Goal: Task Accomplishment & Management: Use online tool/utility

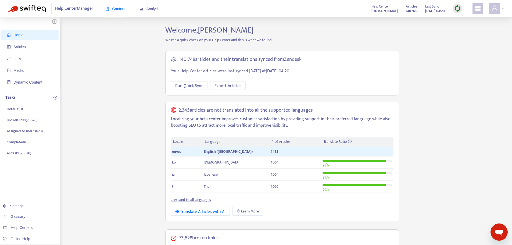
click at [201, 199] on link "... expand to all languages" at bounding box center [191, 200] width 40 height 6
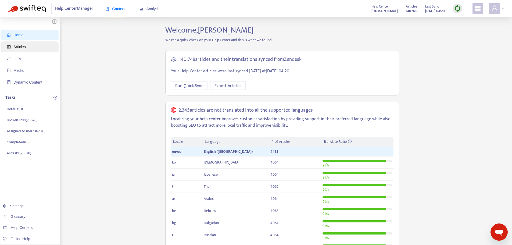
click at [22, 47] on span "Articles" at bounding box center [19, 47] width 12 height 4
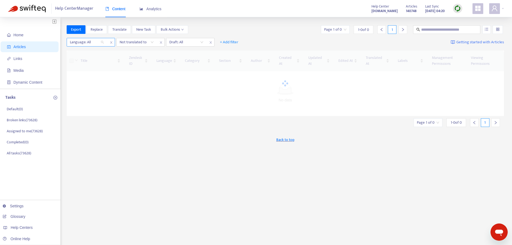
click at [104, 42] on div "Language: All" at bounding box center [87, 42] width 40 height 8
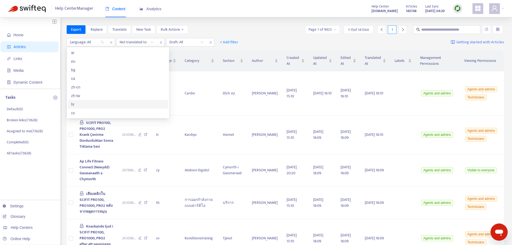
scroll to position [27, 0]
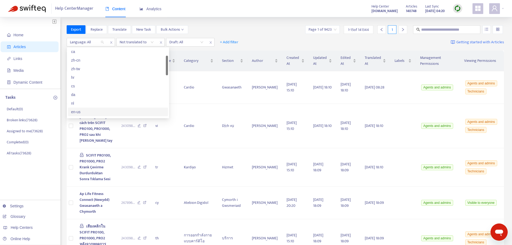
click at [79, 111] on div "en-us" at bounding box center [118, 112] width 94 height 6
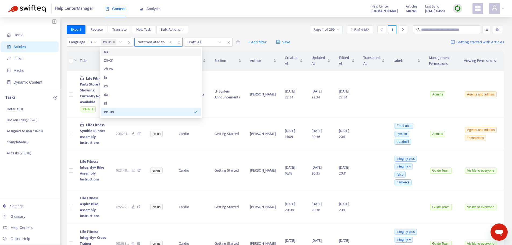
click at [171, 44] on div "Not translated to" at bounding box center [155, 42] width 40 height 8
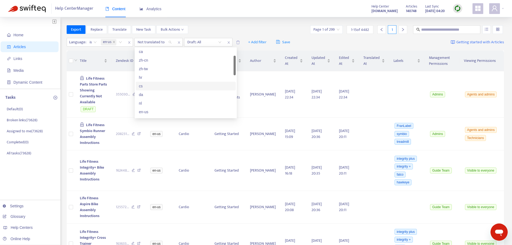
click at [141, 86] on div "cs" at bounding box center [186, 86] width 94 height 6
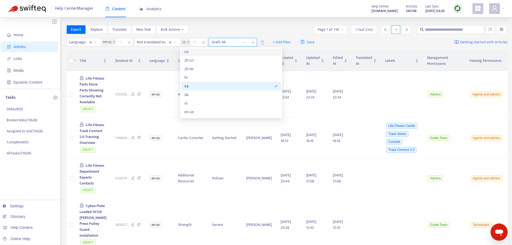
click at [245, 41] on input "search" at bounding box center [229, 42] width 34 height 8
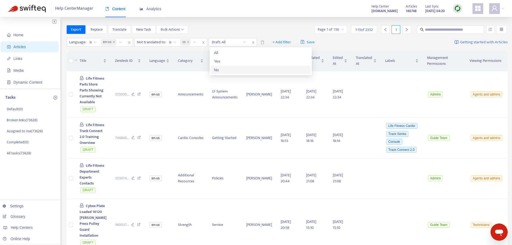
click at [221, 69] on div "No" at bounding box center [261, 70] width 94 height 6
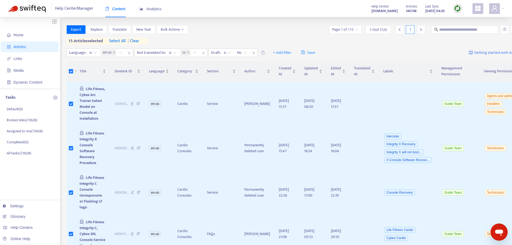
click at [419, 30] on icon "right" at bounding box center [421, 30] width 4 height 4
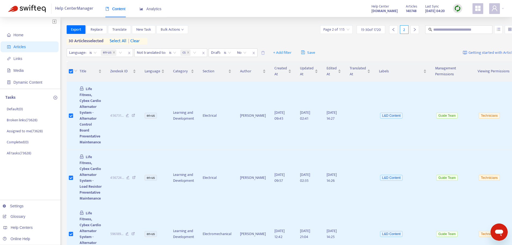
click at [413, 30] on icon "right" at bounding box center [415, 30] width 4 height 4
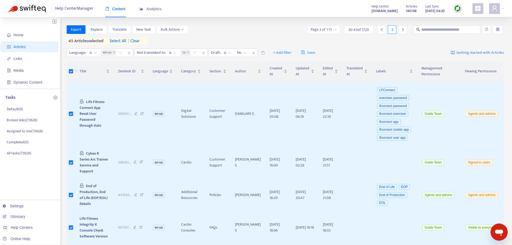
click at [402, 30] on icon "right" at bounding box center [403, 30] width 4 height 4
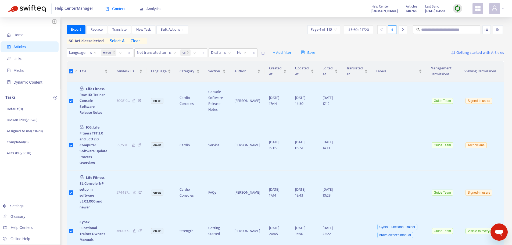
click at [403, 27] on div at bounding box center [403, 29] width 9 height 9
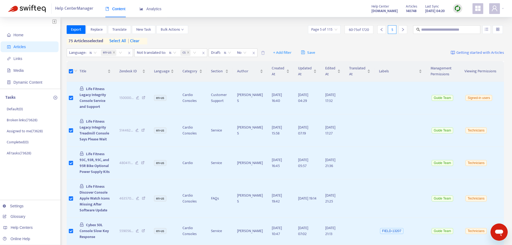
click at [405, 32] on div at bounding box center [403, 29] width 9 height 9
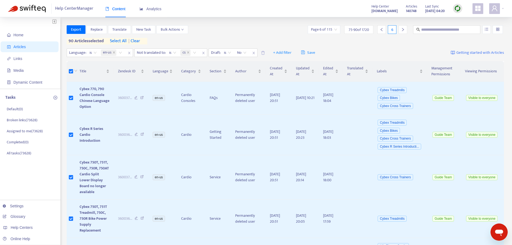
click at [401, 27] on div at bounding box center [403, 29] width 9 height 9
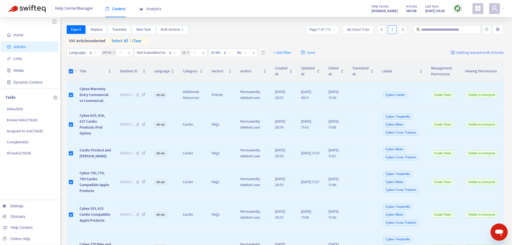
click at [404, 28] on icon "right" at bounding box center [403, 30] width 4 height 4
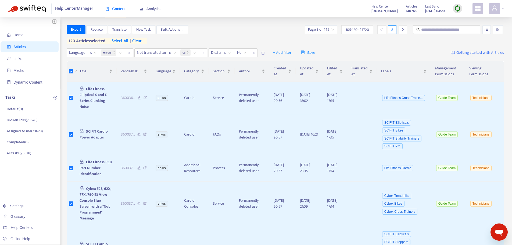
click at [403, 30] on icon "right" at bounding box center [403, 29] width 2 height 3
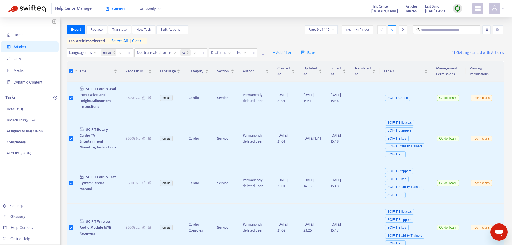
click at [402, 30] on icon "right" at bounding box center [403, 30] width 4 height 4
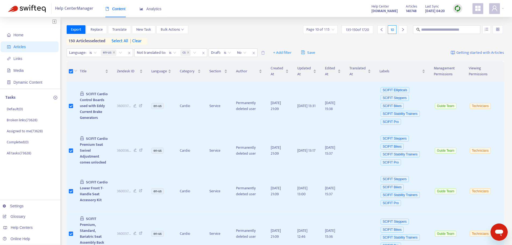
click at [402, 30] on icon "right" at bounding box center [403, 30] width 4 height 4
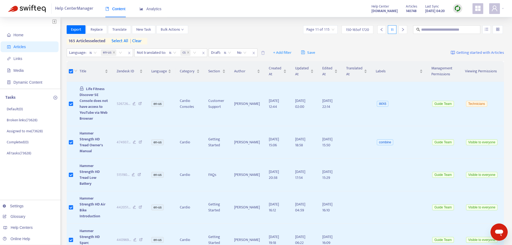
click at [405, 30] on icon "right" at bounding box center [403, 30] width 4 height 4
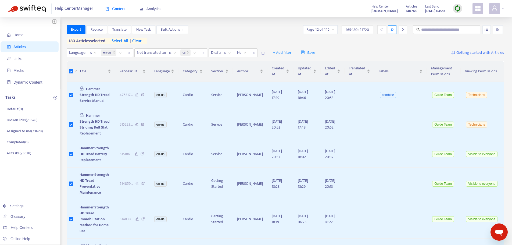
click at [405, 29] on icon "right" at bounding box center [403, 30] width 4 height 4
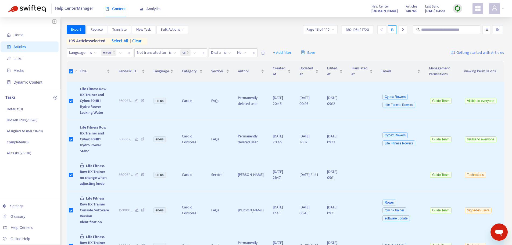
click at [405, 30] on icon "right" at bounding box center [403, 30] width 4 height 4
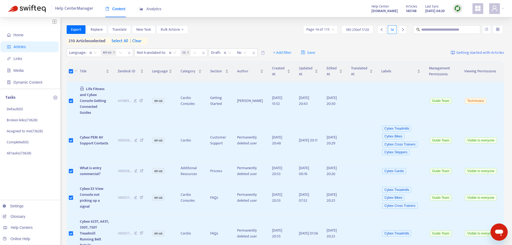
click at [404, 30] on icon "right" at bounding box center [403, 30] width 4 height 4
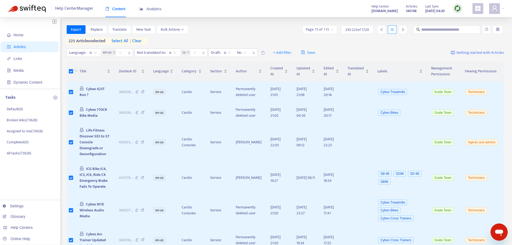
click at [403, 28] on icon "right" at bounding box center [403, 30] width 4 height 4
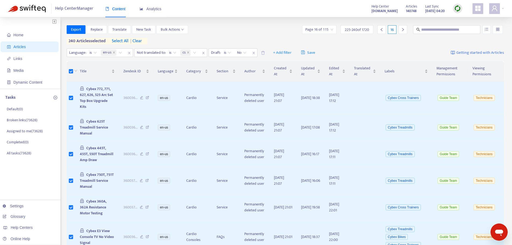
click at [401, 31] on div at bounding box center [403, 29] width 9 height 9
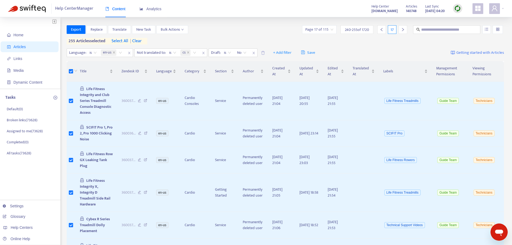
click at [405, 30] on icon "right" at bounding box center [403, 30] width 4 height 4
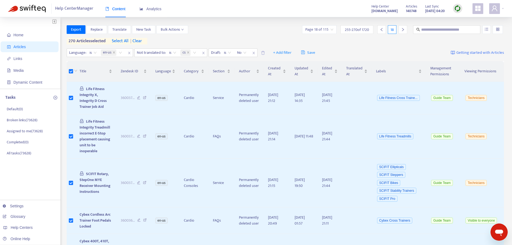
click at [406, 31] on div at bounding box center [403, 29] width 9 height 9
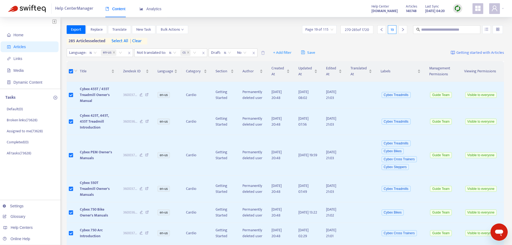
click at [406, 29] on div at bounding box center [403, 29] width 9 height 9
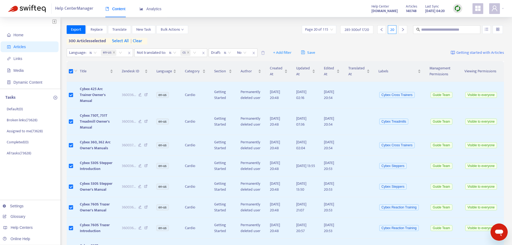
click at [402, 30] on icon "right" at bounding box center [403, 30] width 4 height 4
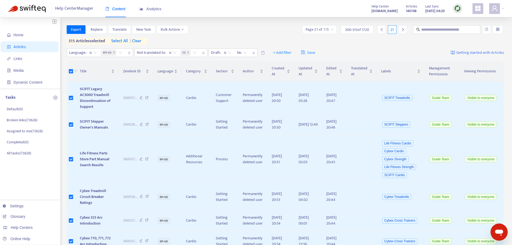
click at [404, 28] on icon "right" at bounding box center [403, 30] width 4 height 4
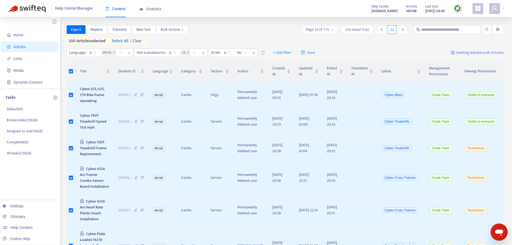
click at [401, 30] on icon "right" at bounding box center [403, 30] width 4 height 4
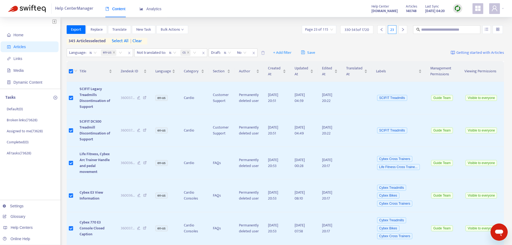
click at [403, 31] on icon "right" at bounding box center [403, 30] width 4 height 4
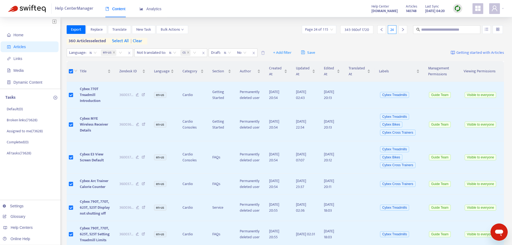
click at [401, 29] on icon "right" at bounding box center [403, 30] width 4 height 4
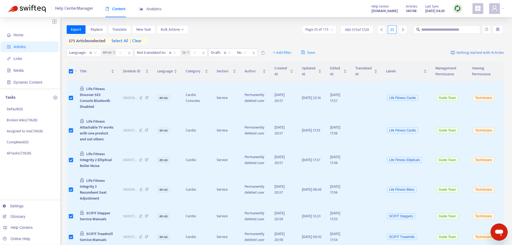
click at [400, 30] on div at bounding box center [403, 29] width 9 height 9
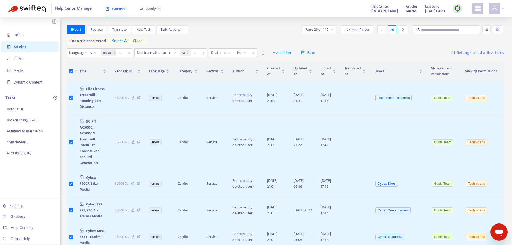
click at [403, 31] on icon "right" at bounding box center [403, 30] width 4 height 4
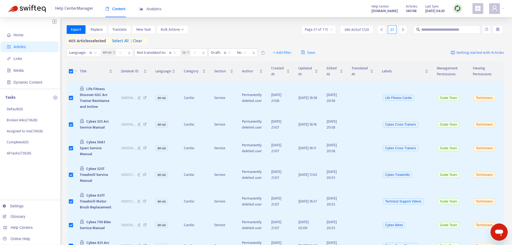
click at [403, 30] on icon "right" at bounding box center [403, 30] width 4 height 4
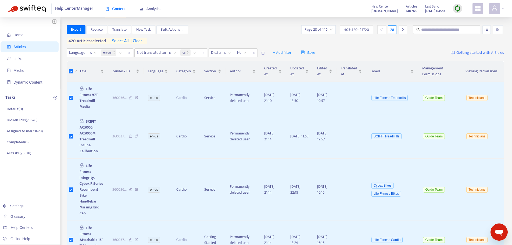
click at [403, 30] on icon "right" at bounding box center [403, 30] width 4 height 4
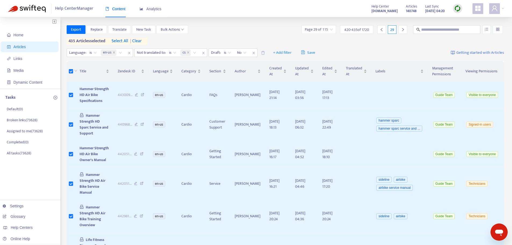
click at [403, 31] on div at bounding box center [403, 29] width 9 height 9
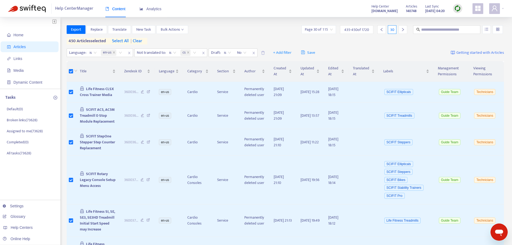
click at [401, 29] on div at bounding box center [403, 29] width 9 height 9
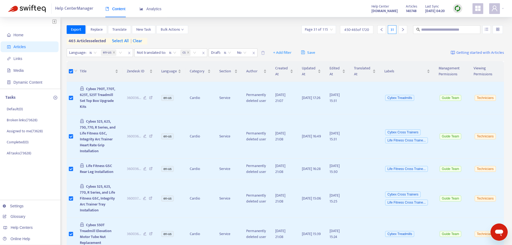
click at [404, 29] on icon "right" at bounding box center [403, 30] width 4 height 4
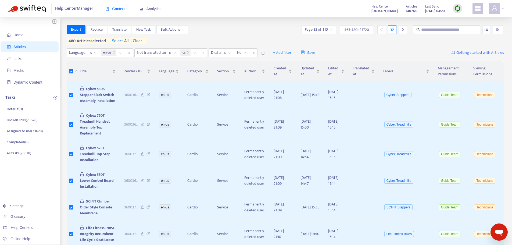
click at [405, 31] on div at bounding box center [403, 29] width 9 height 9
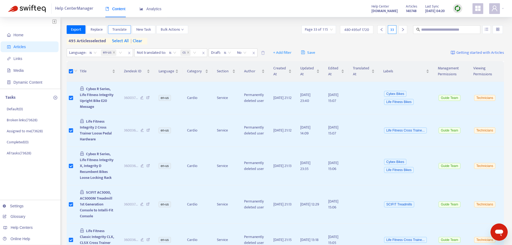
click at [122, 31] on span "Translate" at bounding box center [119, 30] width 14 height 6
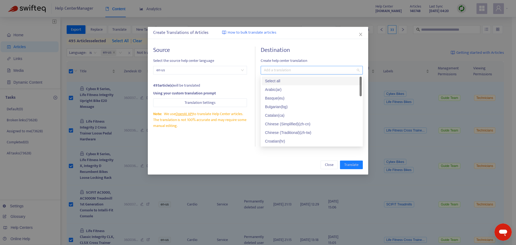
click at [275, 72] on div at bounding box center [309, 70] width 94 height 6
click at [278, 123] on div "Czech ( cs )" at bounding box center [312, 123] width 94 height 6
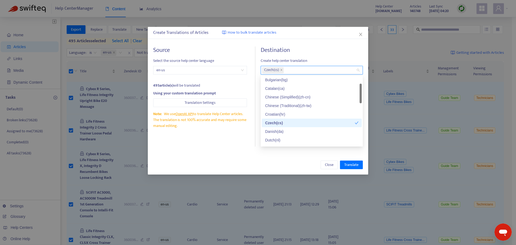
click at [237, 146] on div "Source Select the source help center language en-us 495 article(s) will be tran…" at bounding box center [204, 97] width 102 height 100
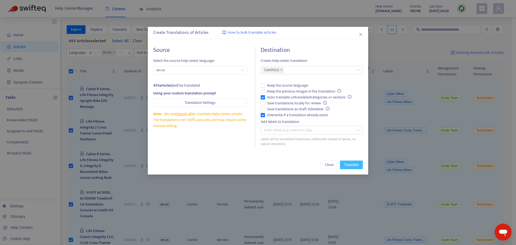
click at [349, 164] on span "Translate" at bounding box center [352, 165] width 14 height 6
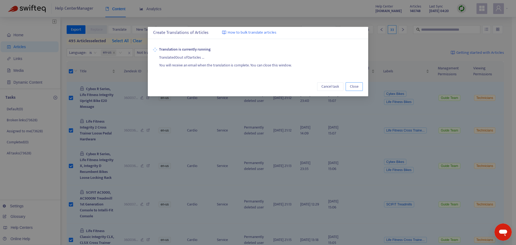
click at [356, 89] on span "Close" at bounding box center [354, 87] width 9 height 6
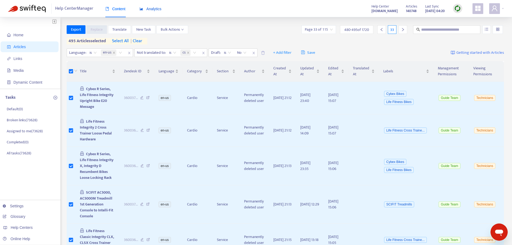
click at [150, 8] on span "Analytics" at bounding box center [151, 9] width 22 height 4
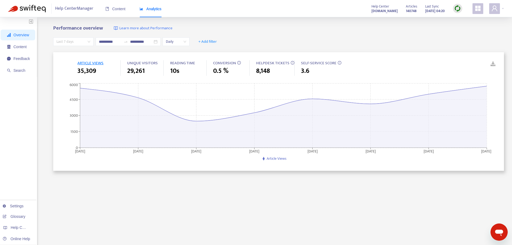
click at [89, 42] on span "Last 7 days" at bounding box center [73, 42] width 34 height 8
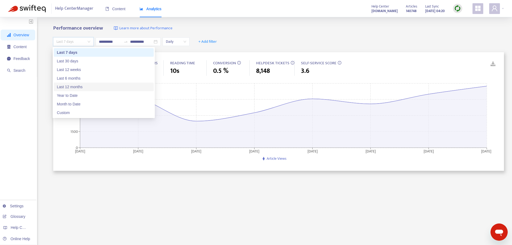
click at [77, 88] on div "Last 12 months" at bounding box center [104, 87] width 94 height 6
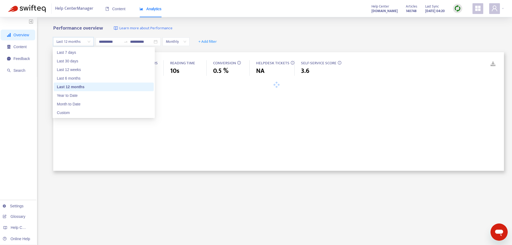
type input "**********"
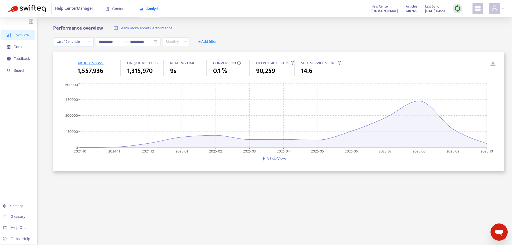
click at [190, 40] on div "Monthly" at bounding box center [176, 41] width 27 height 9
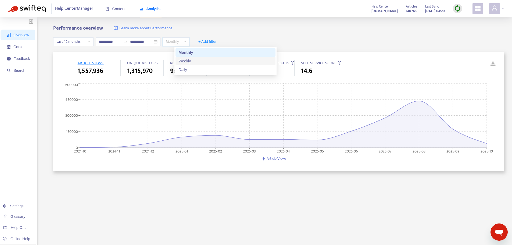
click at [187, 63] on div "Weekly" at bounding box center [226, 61] width 94 height 6
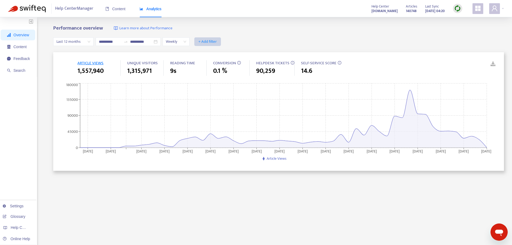
click at [217, 40] on span "+ Add filter" at bounding box center [207, 41] width 19 height 6
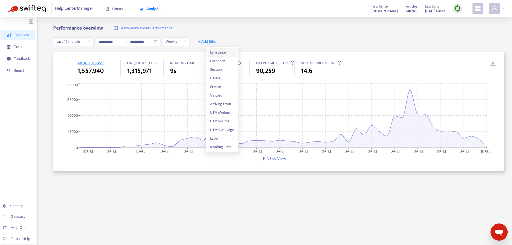
click at [221, 53] on span "Language" at bounding box center [222, 52] width 24 height 6
click at [233, 41] on div "Language: All" at bounding box center [213, 42] width 40 height 8
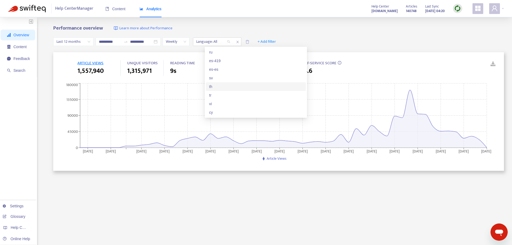
scroll to position [205, 0]
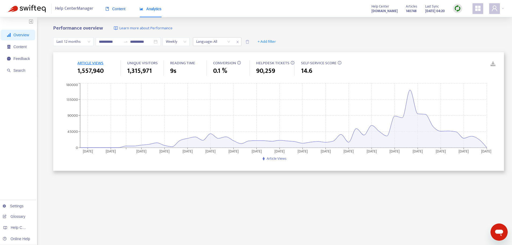
click at [120, 7] on span "Content" at bounding box center [115, 9] width 20 height 4
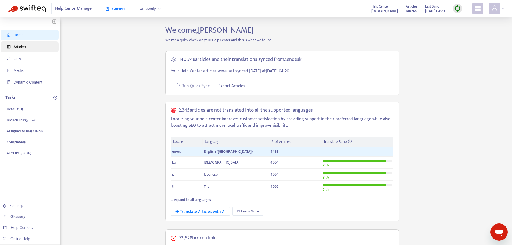
click at [22, 47] on span "Articles" at bounding box center [19, 47] width 12 height 4
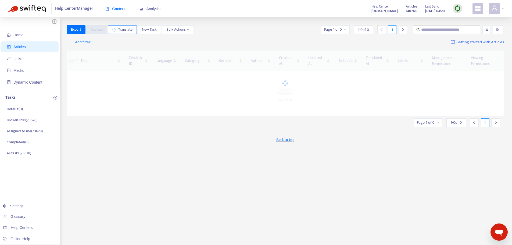
click at [120, 30] on span "Translate" at bounding box center [125, 30] width 14 height 6
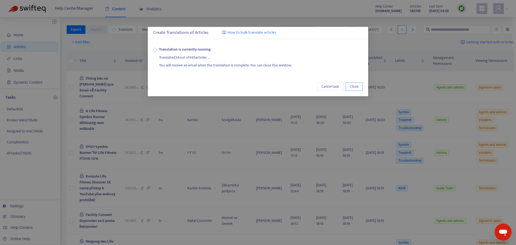
click at [359, 86] on span "Close" at bounding box center [354, 87] width 9 height 6
